Goal: Transaction & Acquisition: Obtain resource

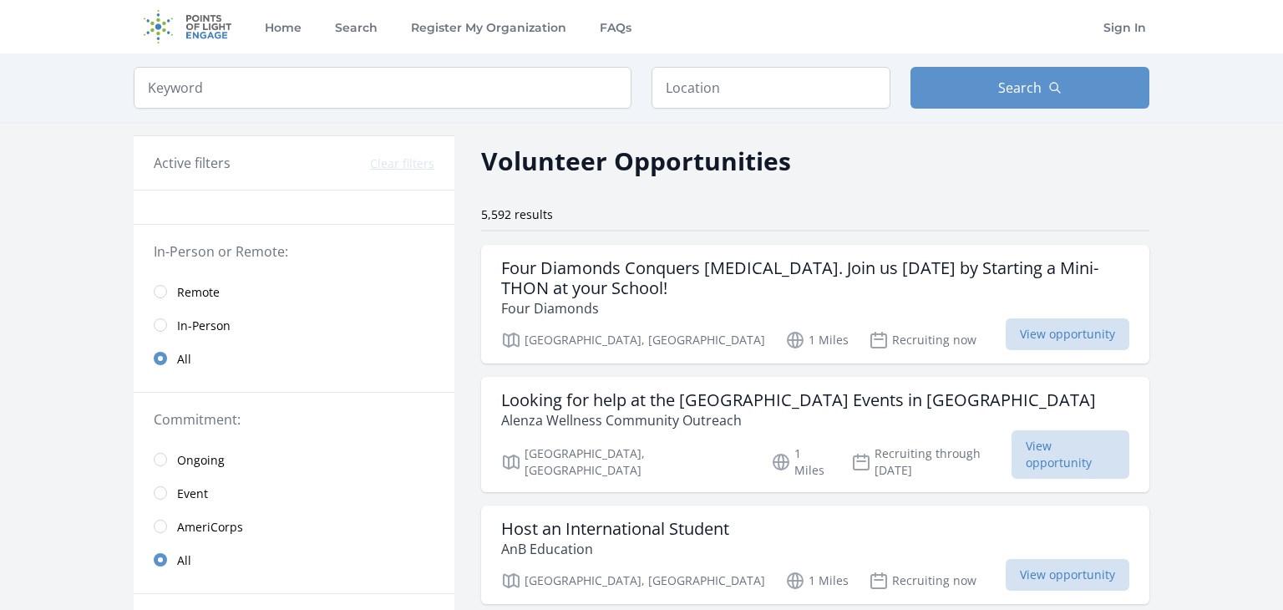
click at [172, 289] on link "Remote" at bounding box center [294, 291] width 321 height 33
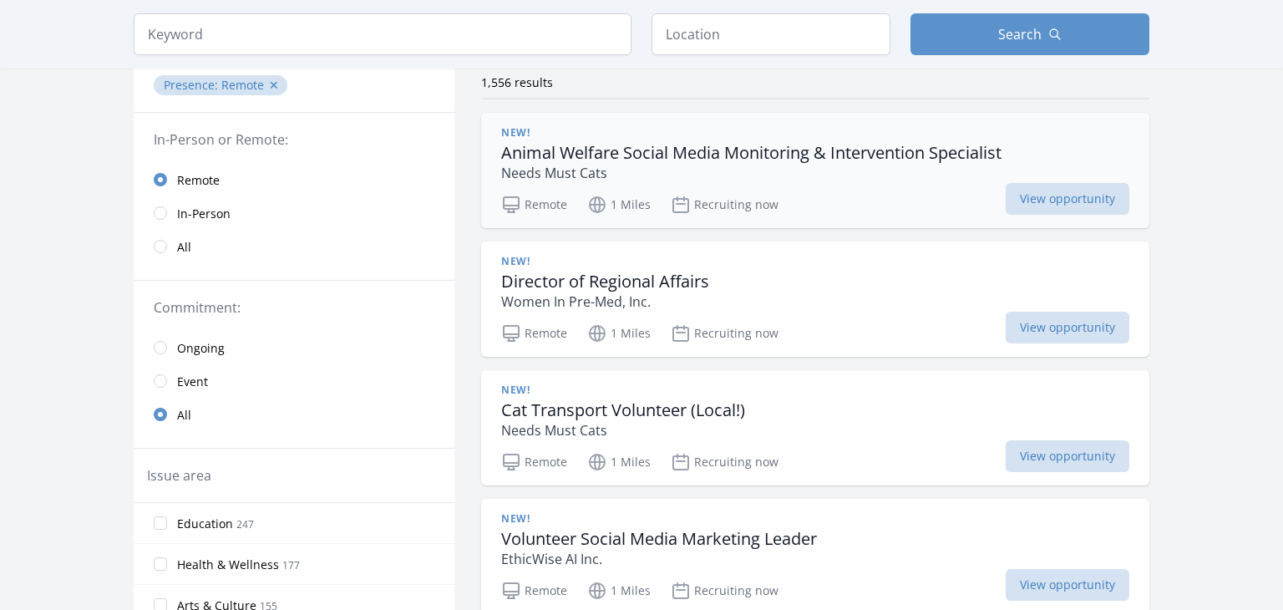
scroll to position [135, 0]
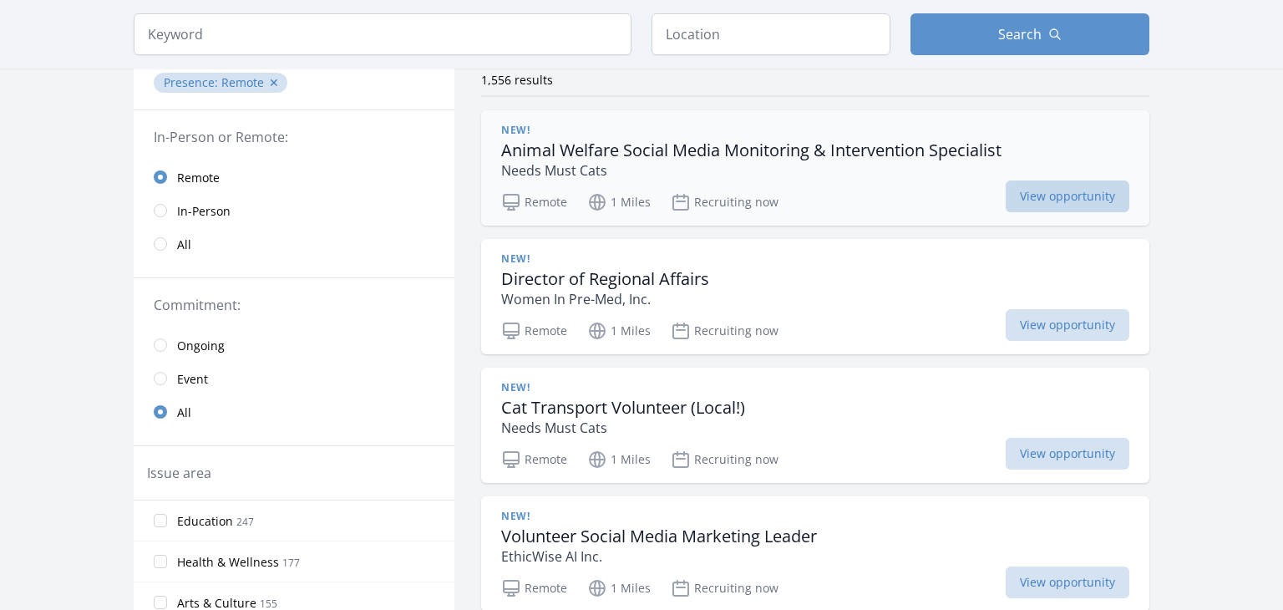
click at [1006, 191] on span "View opportunity" at bounding box center [1068, 196] width 124 height 32
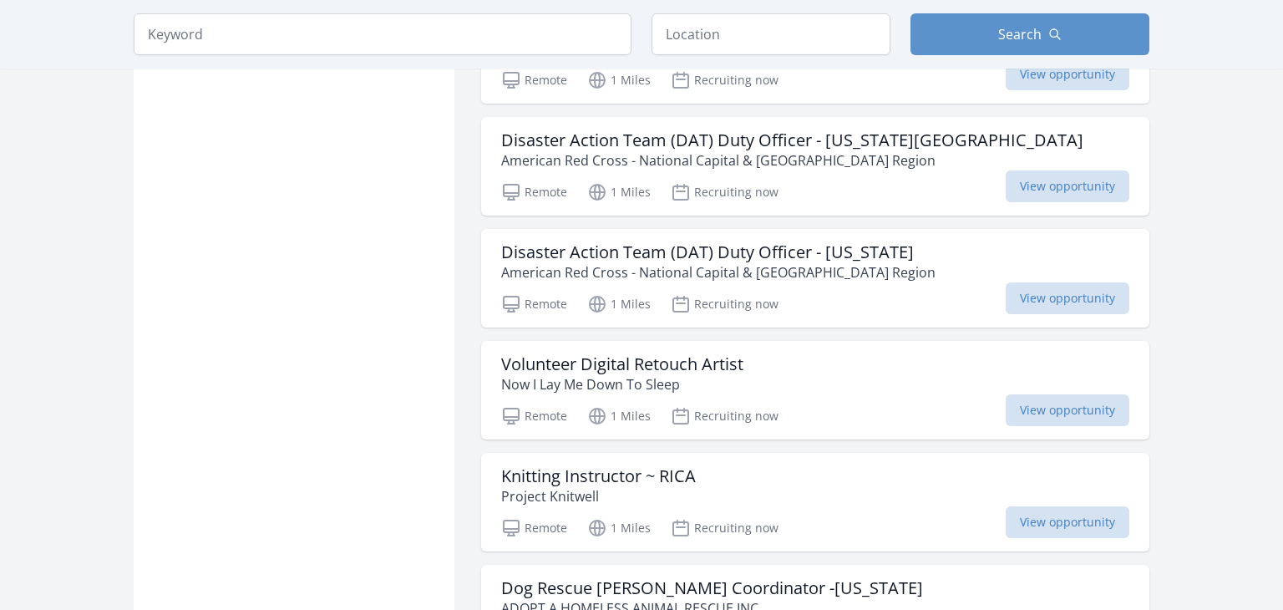
scroll to position [1608, 0]
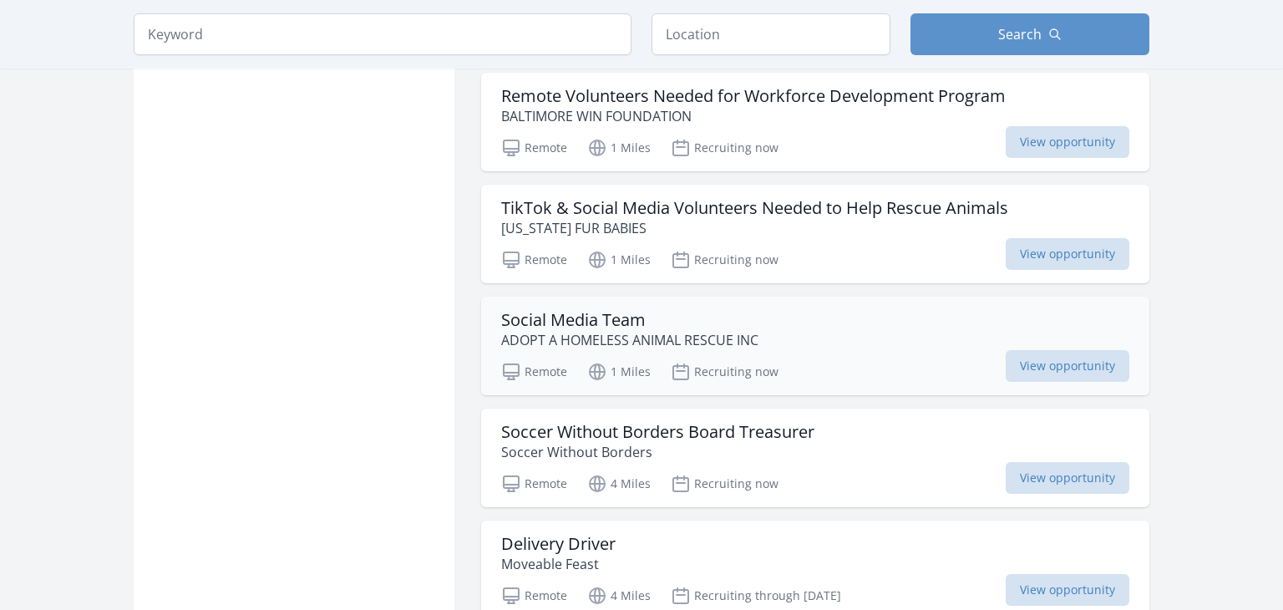
scroll to position [2764, 0]
click at [1006, 348] on span "View opportunity" at bounding box center [1068, 364] width 124 height 32
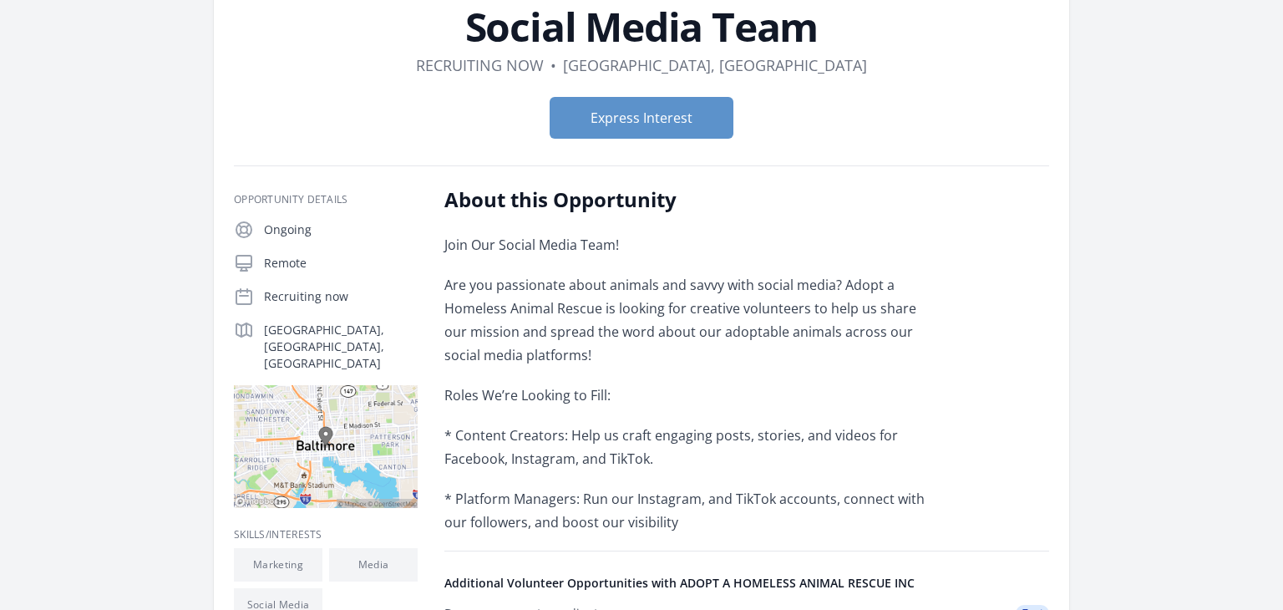
scroll to position [124, 0]
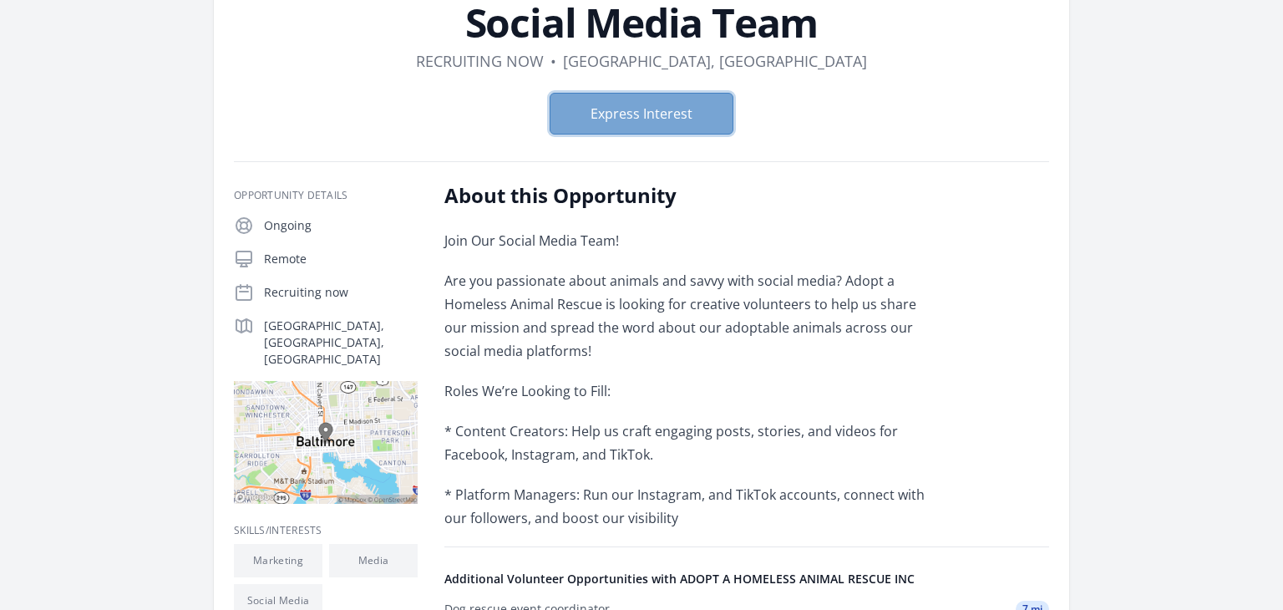
click at [583, 95] on button "Express Interest" at bounding box center [642, 114] width 184 height 42
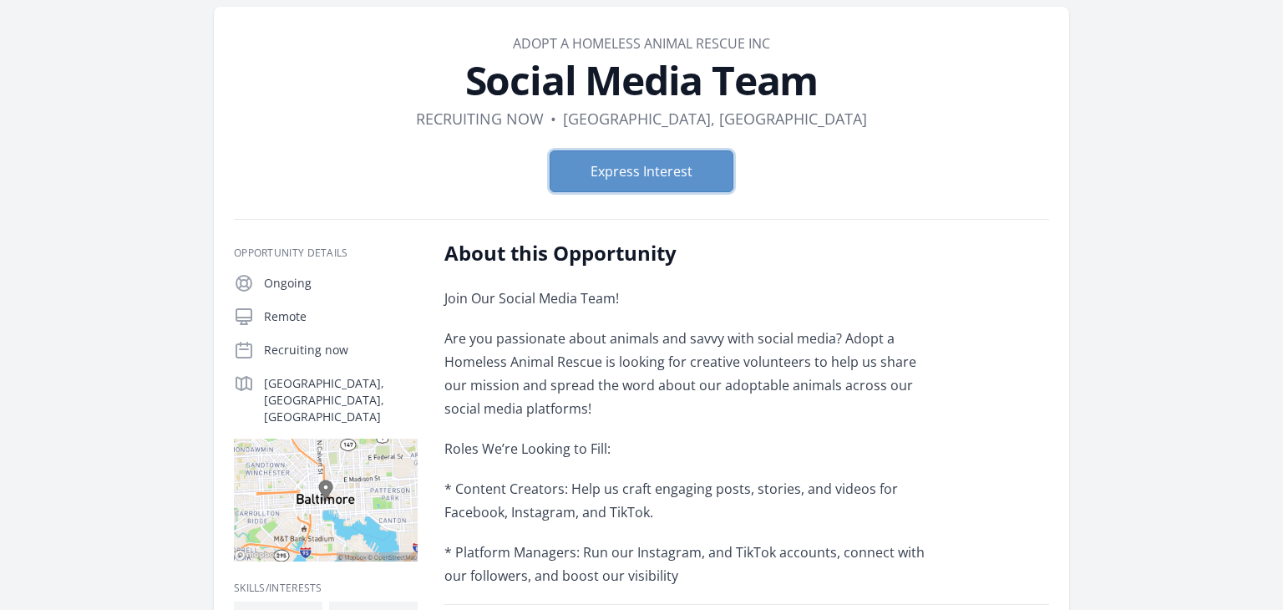
scroll to position [69, 0]
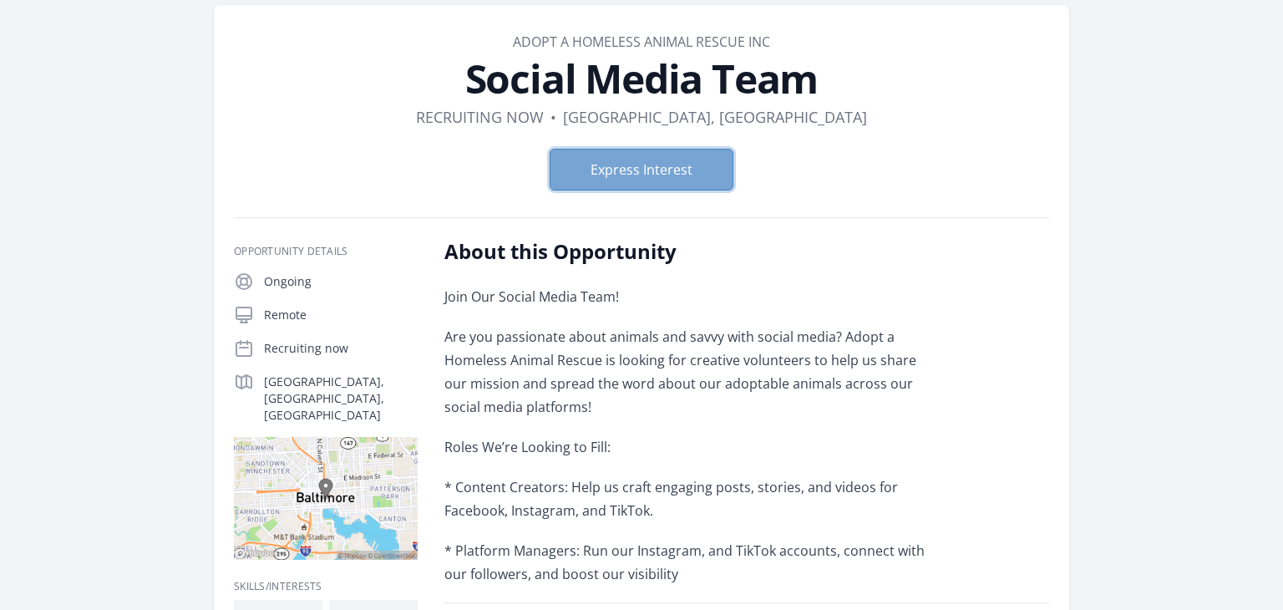
click at [613, 161] on button "Express Interest" at bounding box center [642, 170] width 184 height 42
